Goal: Complete application form

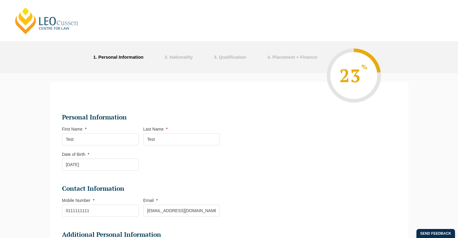
select select "Online Full Time Learning"
select select "National ([GEOGRAPHIC_DATA]/[GEOGRAPHIC_DATA], [GEOGRAPHIC_DATA], [GEOGRAPHIC_D…"
select select
select select "VIC"
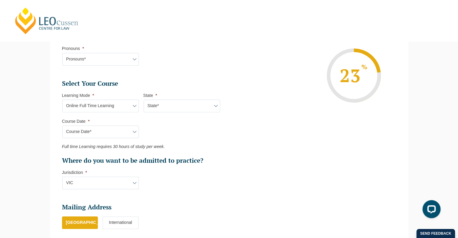
click at [422, 100] on div "Please note that your information is saved on our server as you enter it. Congr…" at bounding box center [229, 97] width 458 height 497
